Goal: Task Accomplishment & Management: Complete application form

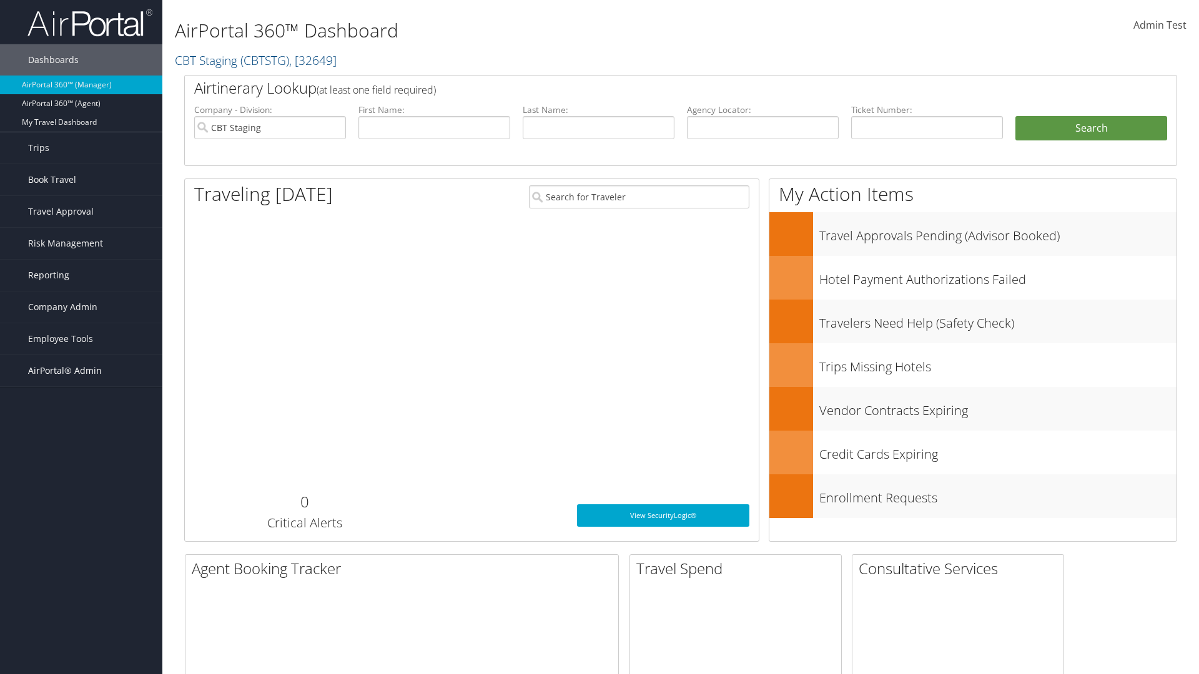
click at [81, 371] on span "AirPortal® Admin" at bounding box center [65, 370] width 74 height 31
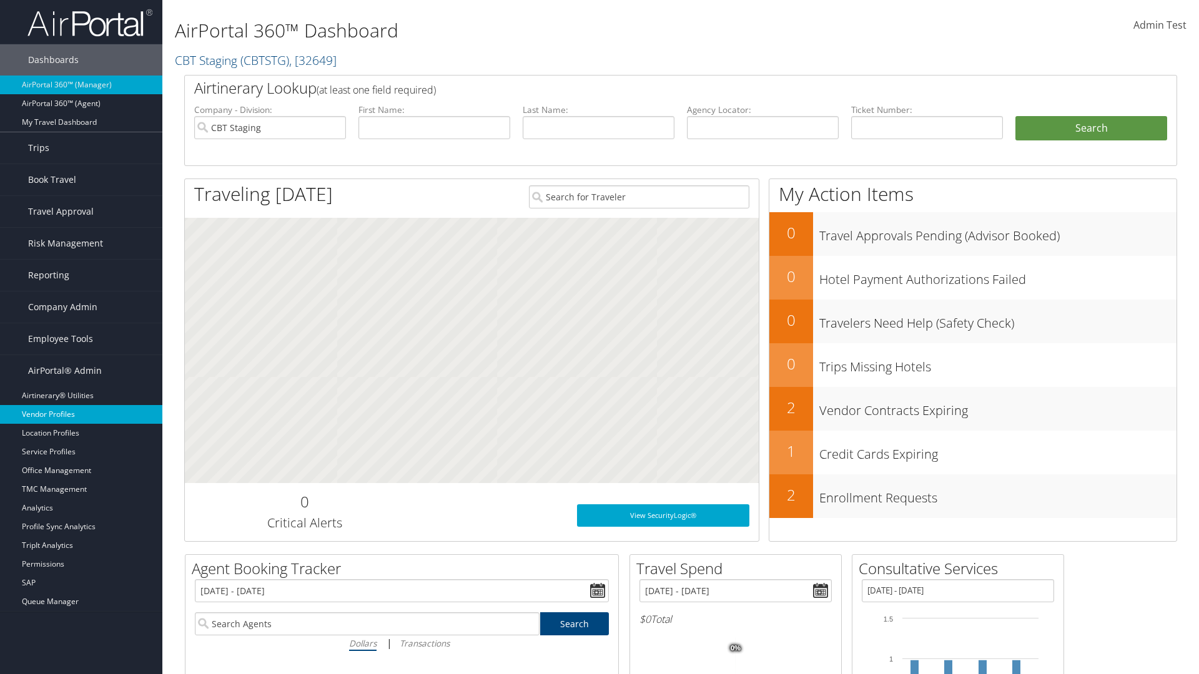
click at [81, 415] on link "Vendor Profiles" at bounding box center [81, 414] width 162 height 19
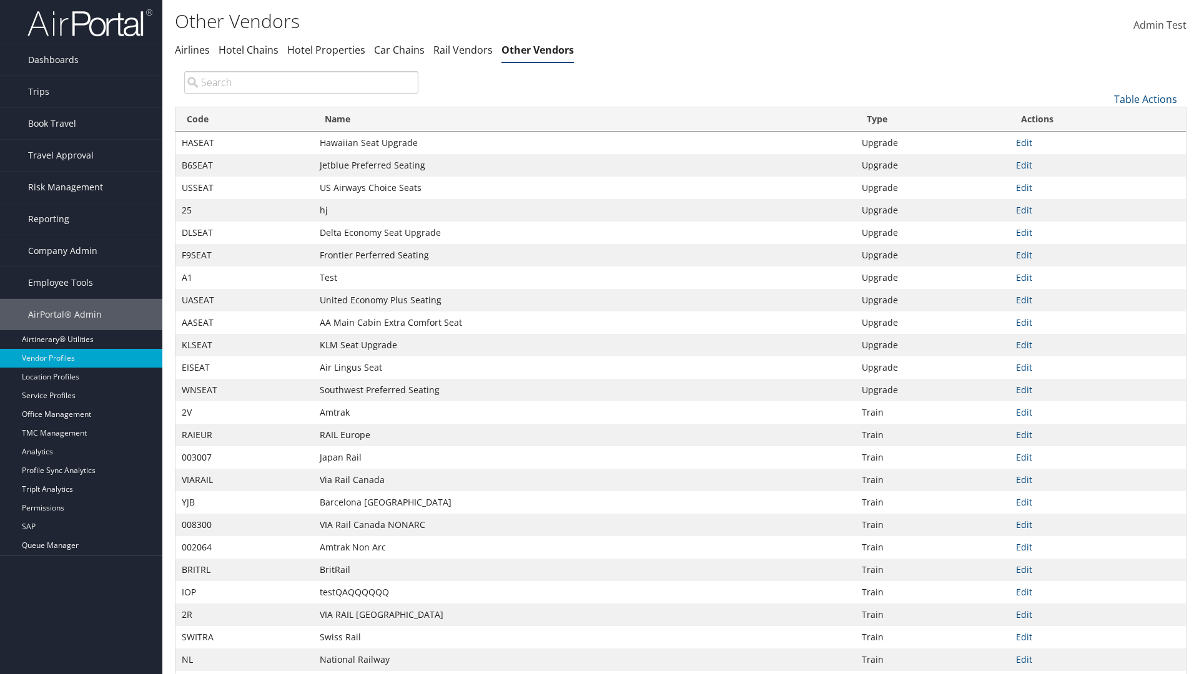
click at [1145, 99] on link "Table Actions" at bounding box center [1145, 99] width 63 height 14
click at [1104, 118] on link "New Record" at bounding box center [1104, 118] width 164 height 21
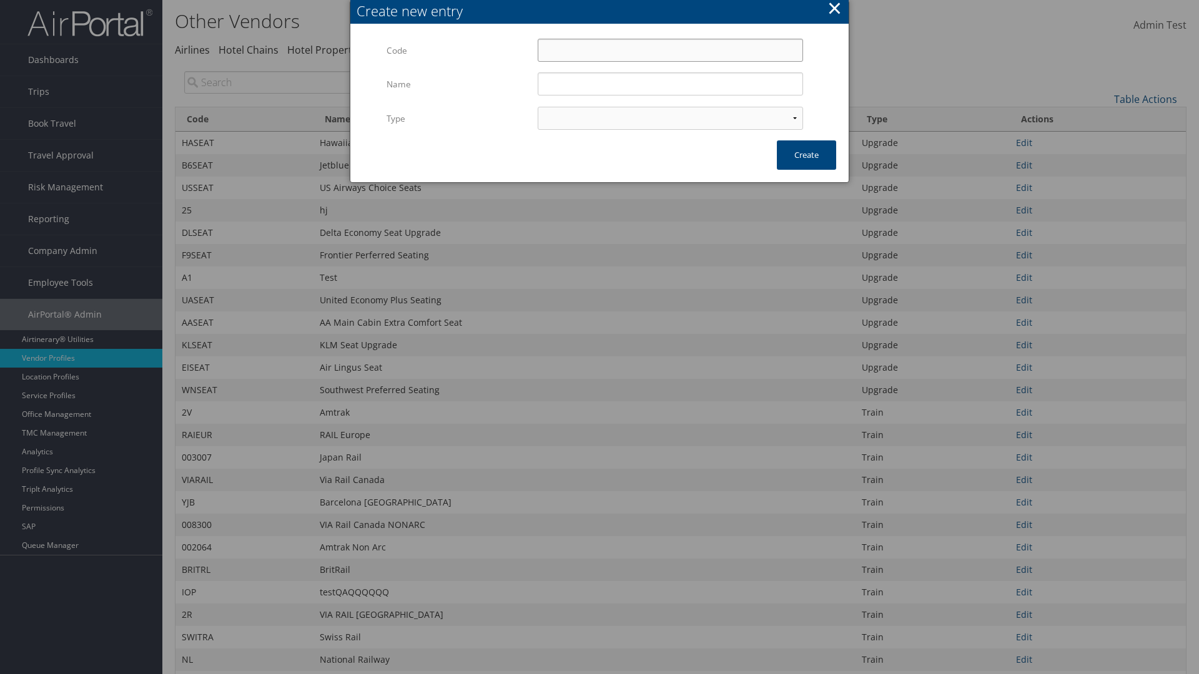
click at [670, 50] on input "Code" at bounding box center [670, 50] width 265 height 23
type input "<LwT9"
type input "Test"
click at [670, 84] on input "Test" at bounding box center [670, 83] width 265 height 23
select select "15"
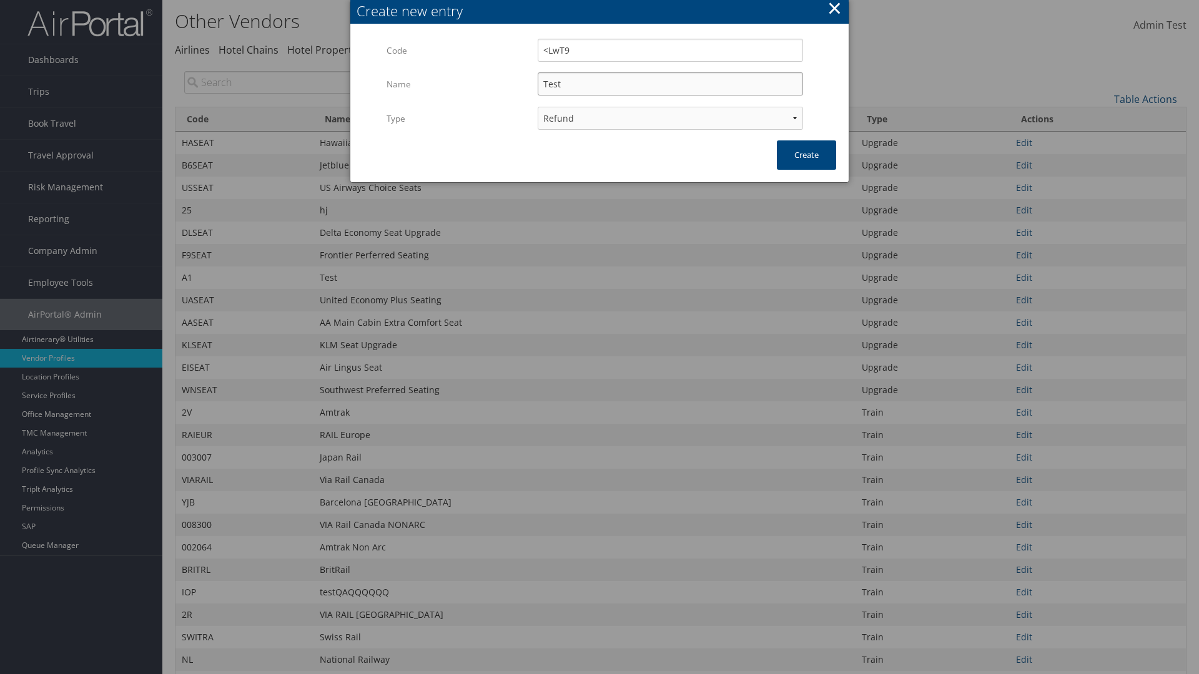
type input "<LwT9"
type input "Test"
click at [806, 155] on button "Create" at bounding box center [806, 155] width 59 height 29
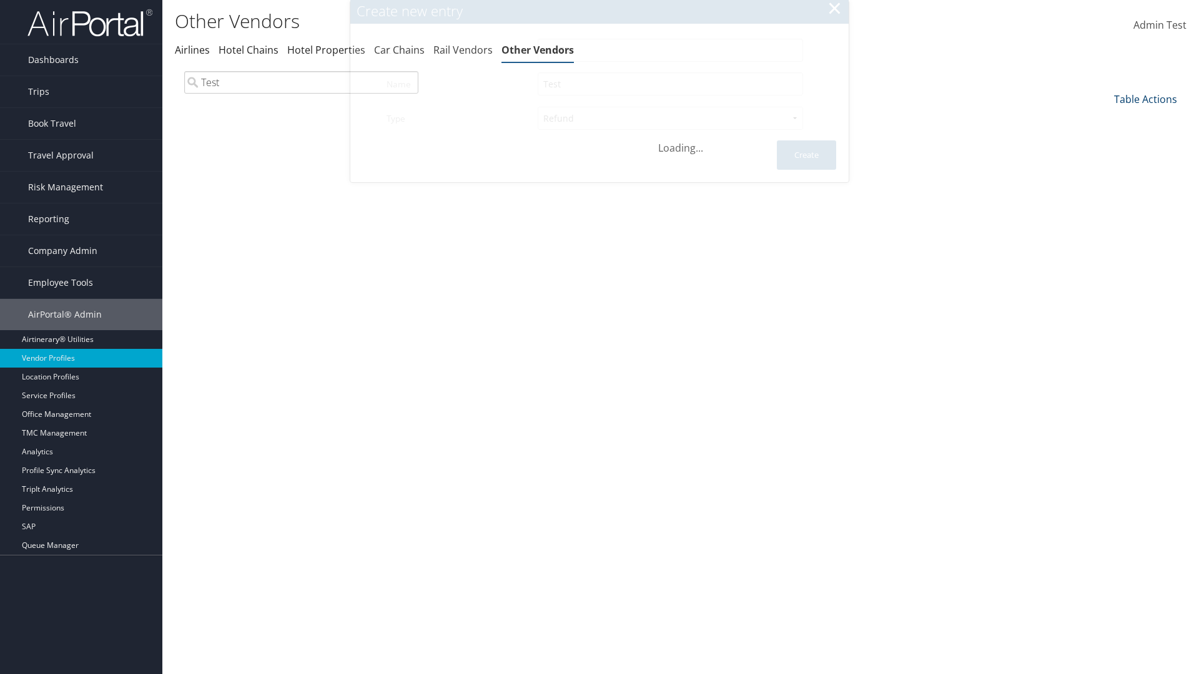
type input "Test"
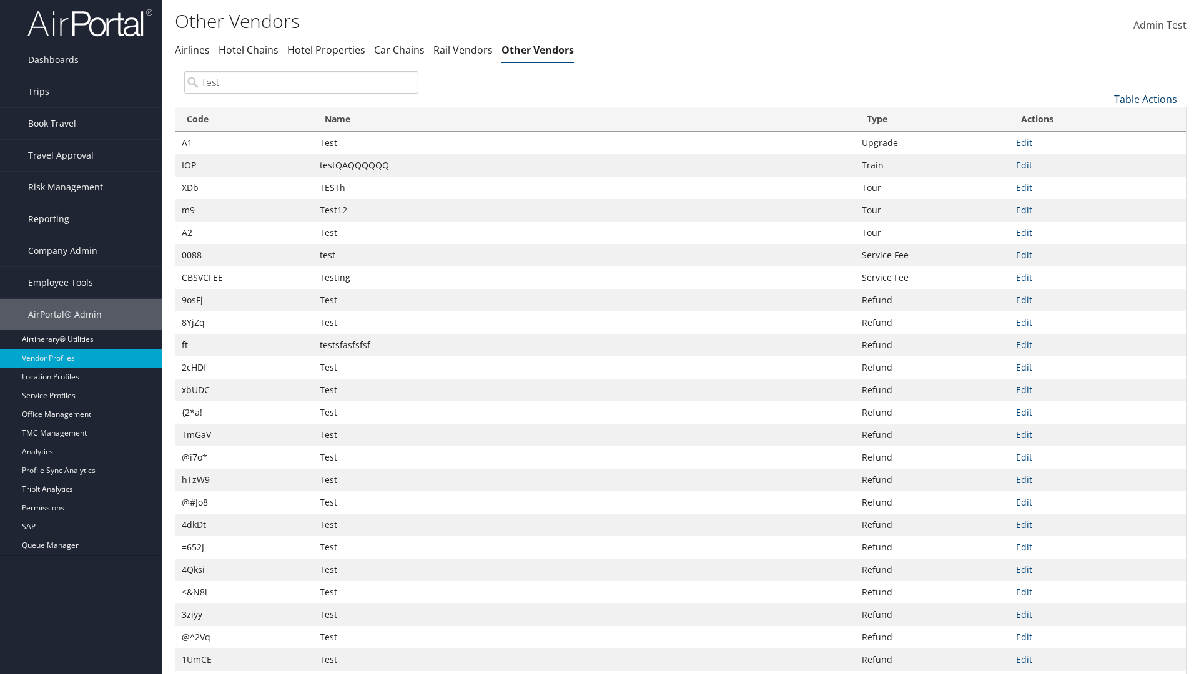
click at [1145, 99] on link "Table Actions" at bounding box center [1145, 99] width 63 height 14
click at [1104, 161] on link "Column Visibility" at bounding box center [1104, 161] width 164 height 21
click at [1104, 119] on link "Code" at bounding box center [1104, 119] width 164 height 21
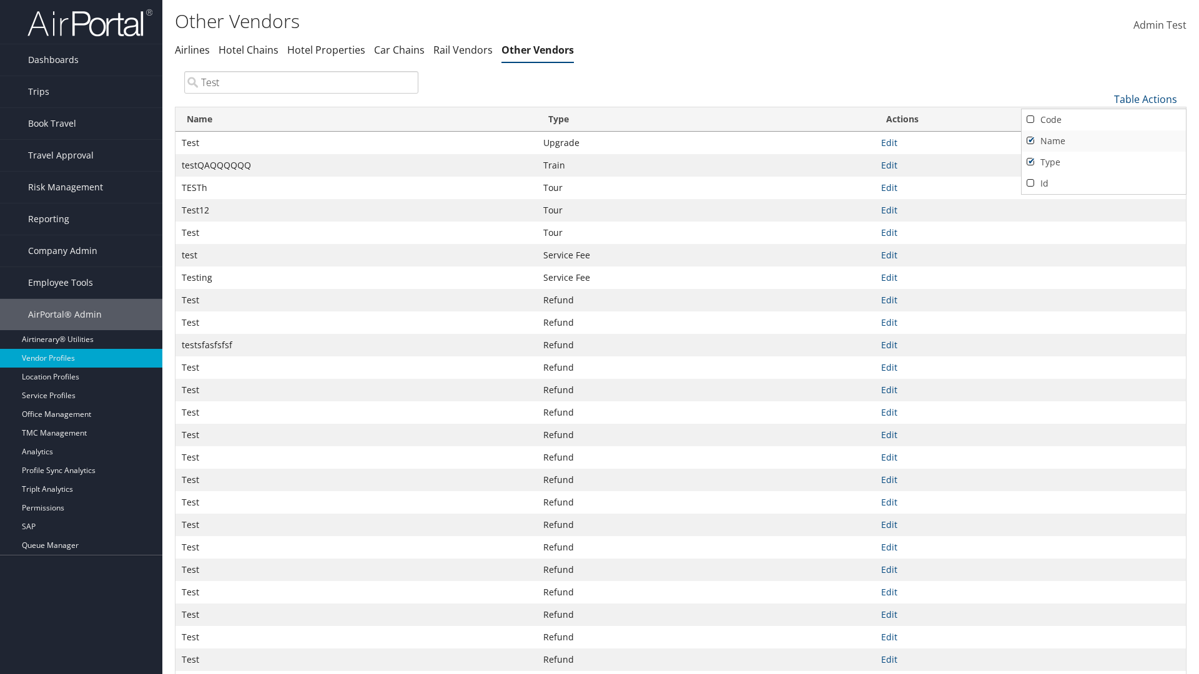
click at [1104, 141] on link "Name" at bounding box center [1104, 141] width 164 height 21
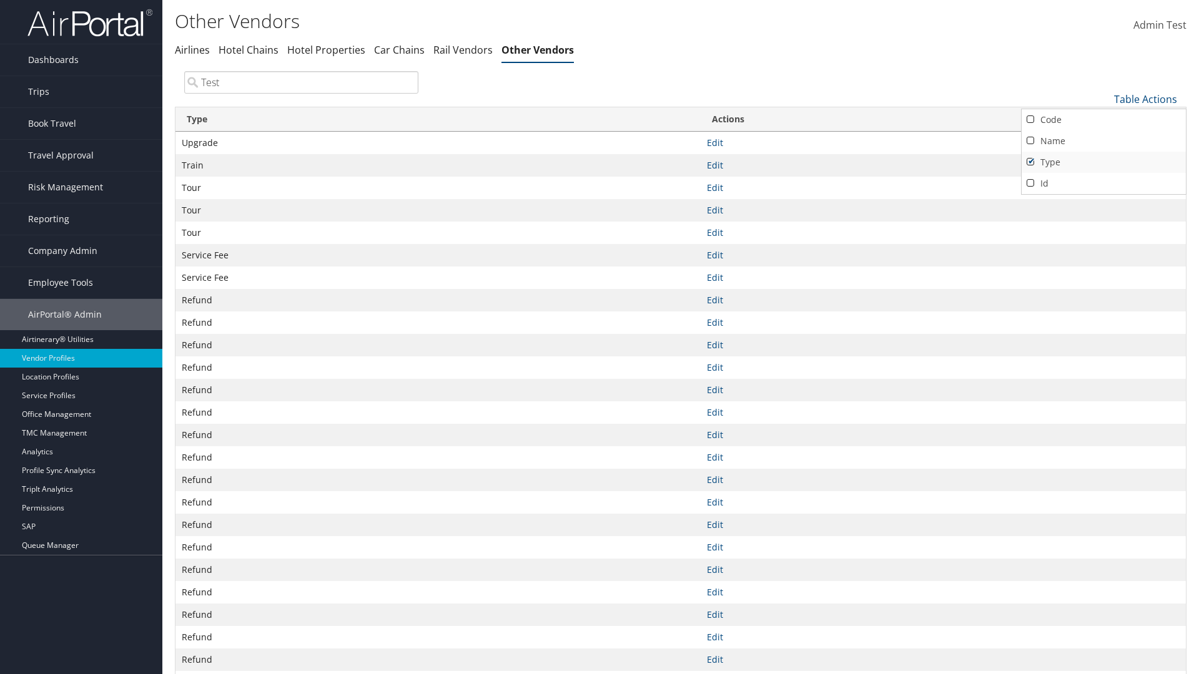
click at [1104, 162] on link "Type" at bounding box center [1104, 162] width 164 height 21
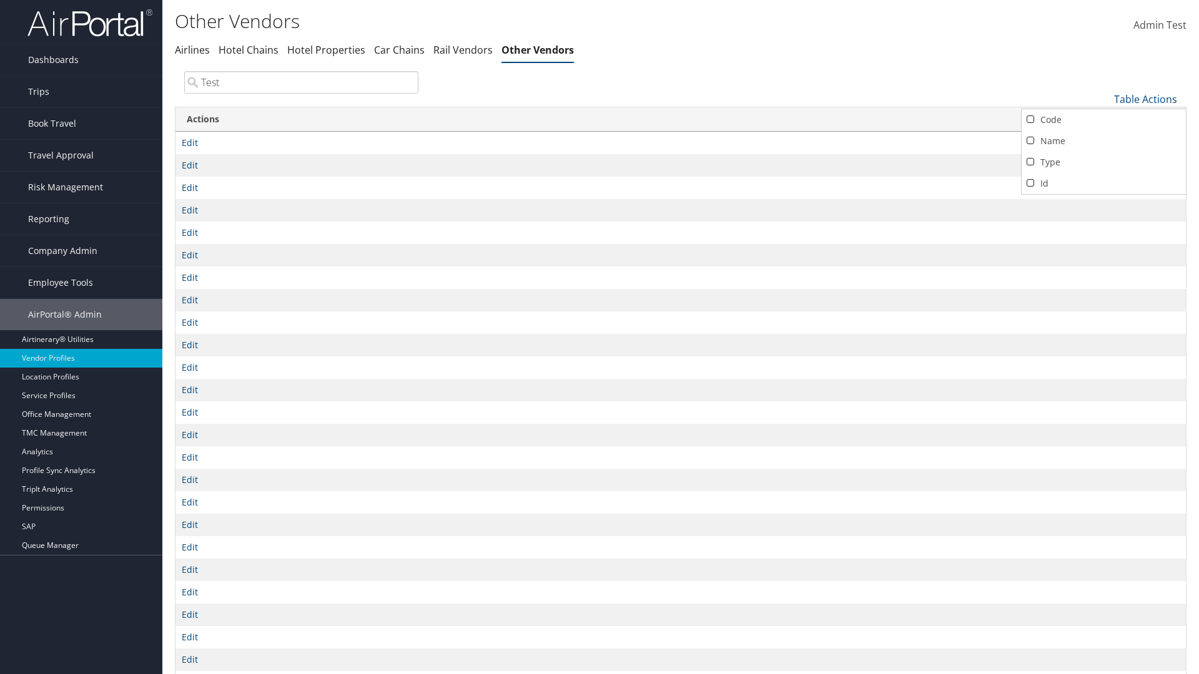
click at [600, 337] on div at bounding box center [599, 337] width 1199 height 674
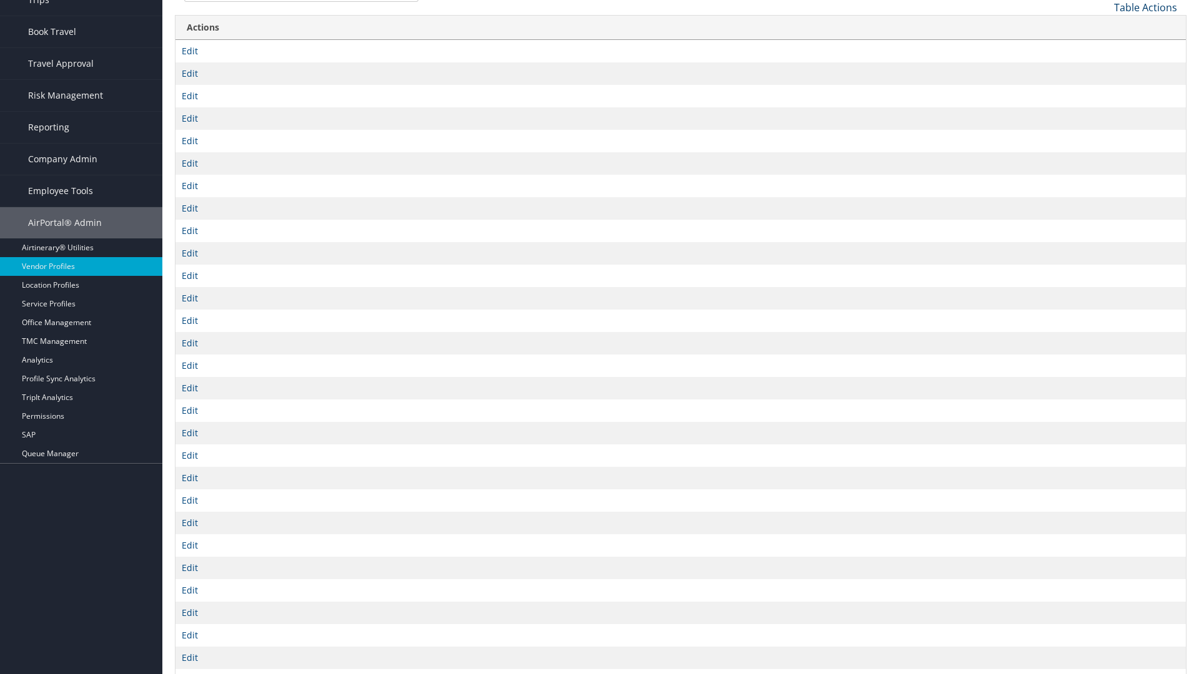
click at [1145, 7] on link "Table Actions" at bounding box center [1145, 8] width 63 height 14
click at [1104, 69] on link "Column Visibility" at bounding box center [1104, 69] width 164 height 21
click at [1104, 27] on link "Code" at bounding box center [1104, 27] width 164 height 21
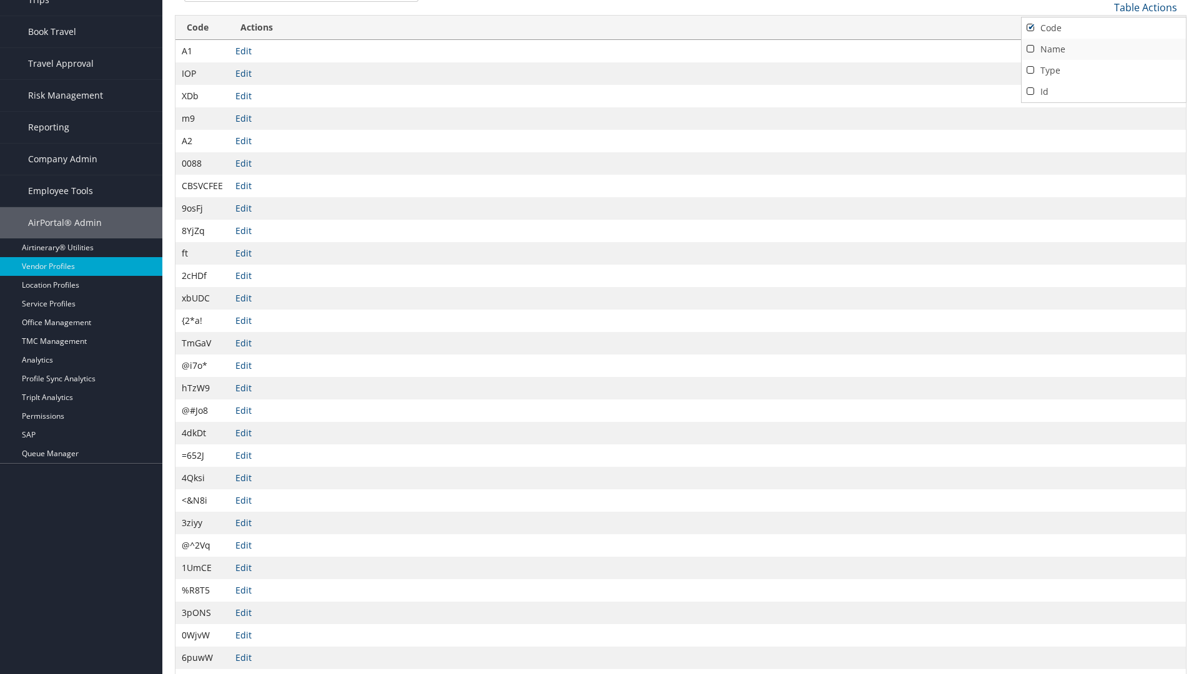
click at [1104, 49] on link "Name" at bounding box center [1104, 49] width 164 height 21
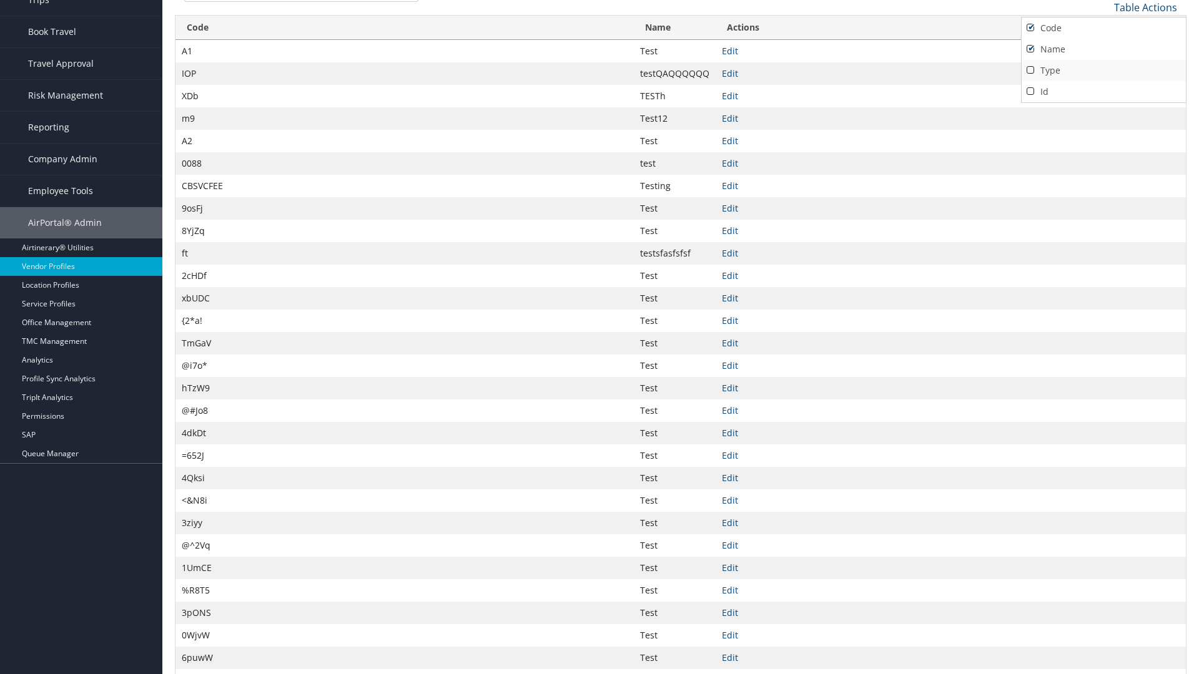
click at [1104, 70] on link "Type" at bounding box center [1104, 70] width 164 height 21
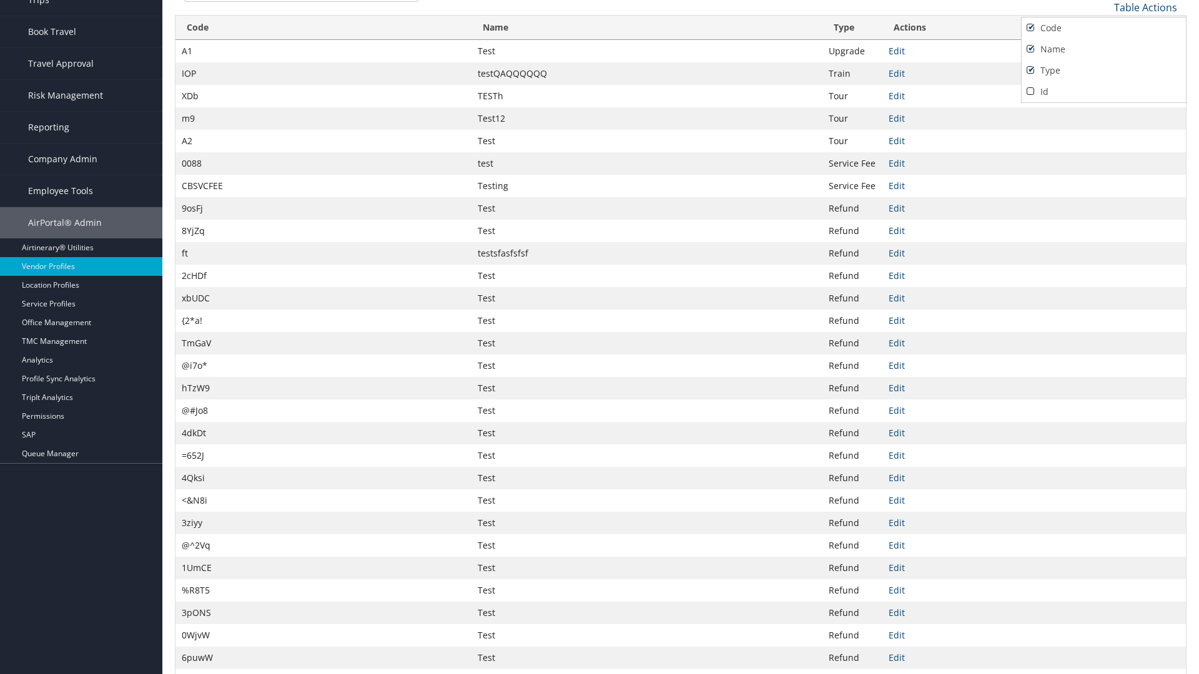
click at [600, 337] on div at bounding box center [599, 337] width 1199 height 674
click at [1145, 7] on link "Table Actions" at bounding box center [1145, 8] width 63 height 14
click at [1104, 47] on link "Download Report" at bounding box center [1104, 47] width 164 height 21
